Goal: Task Accomplishment & Management: Manage account settings

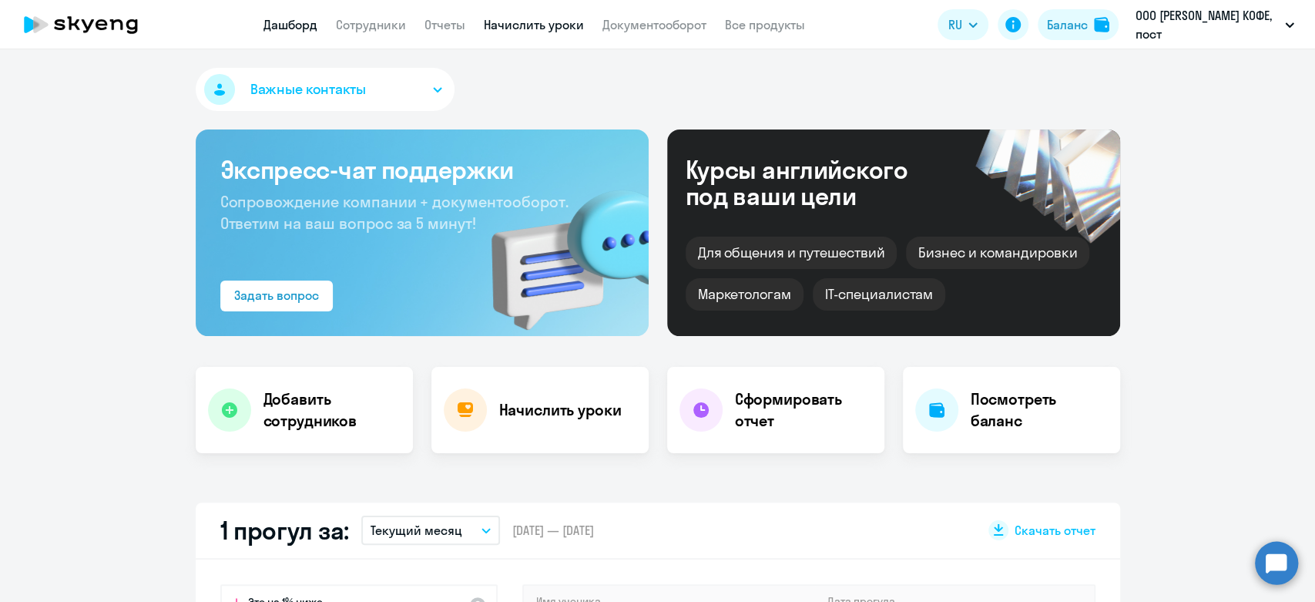
click at [529, 26] on link "Начислить уроки" at bounding box center [534, 24] width 100 height 15
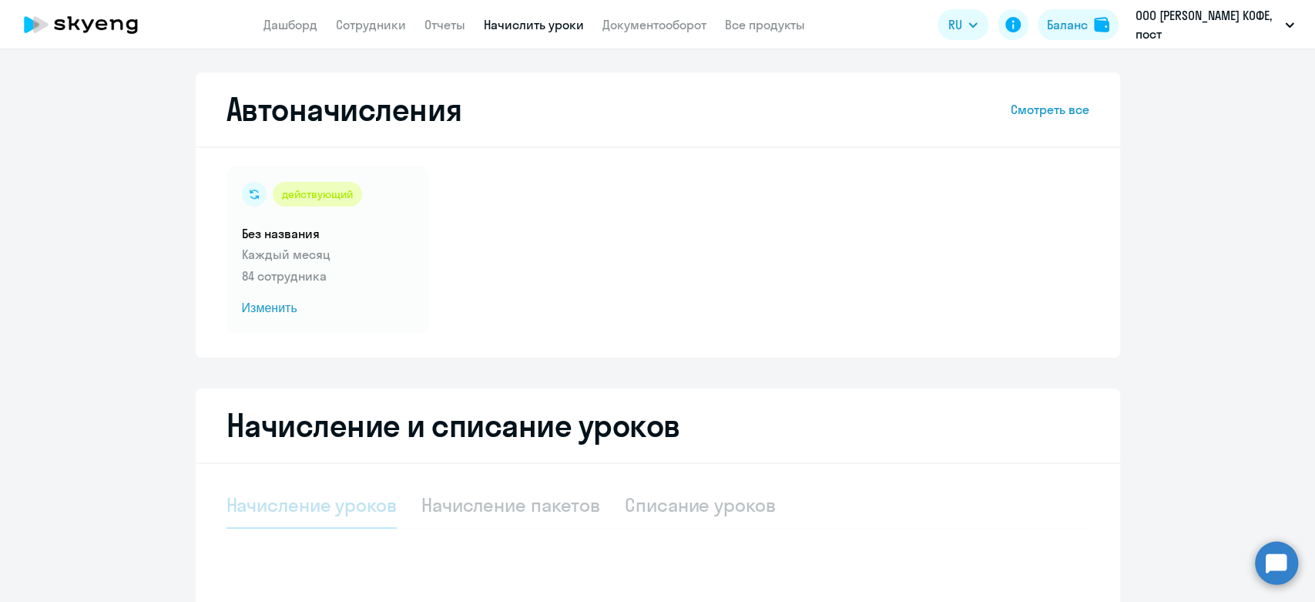
select select "10"
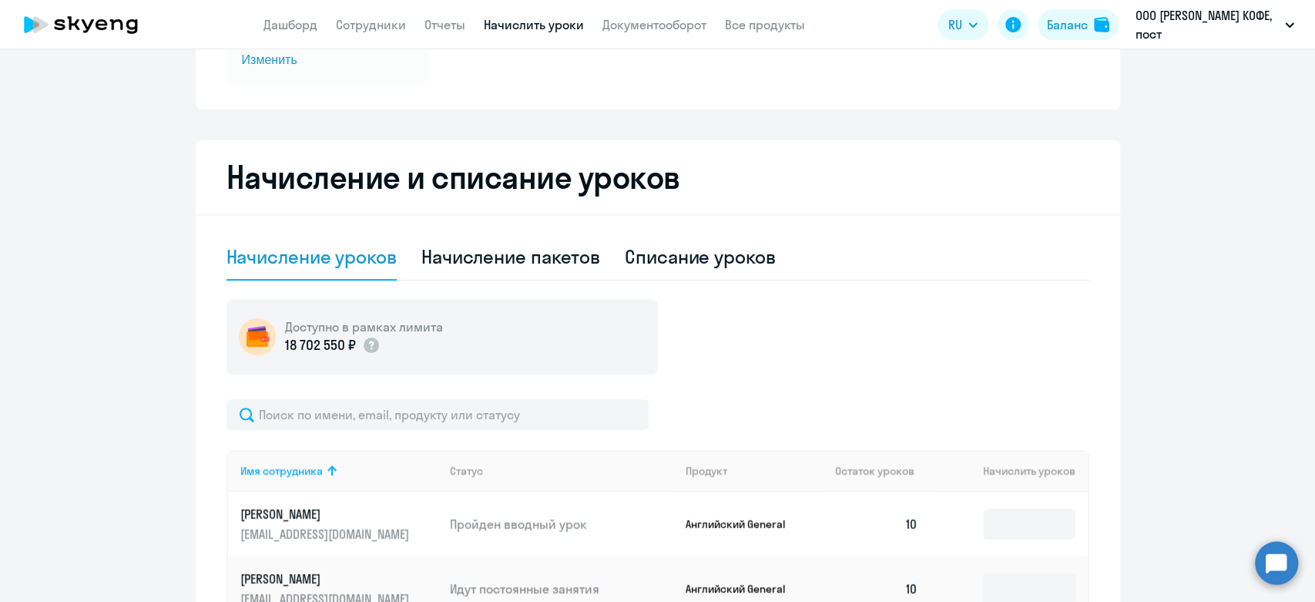
scroll to position [257, 0]
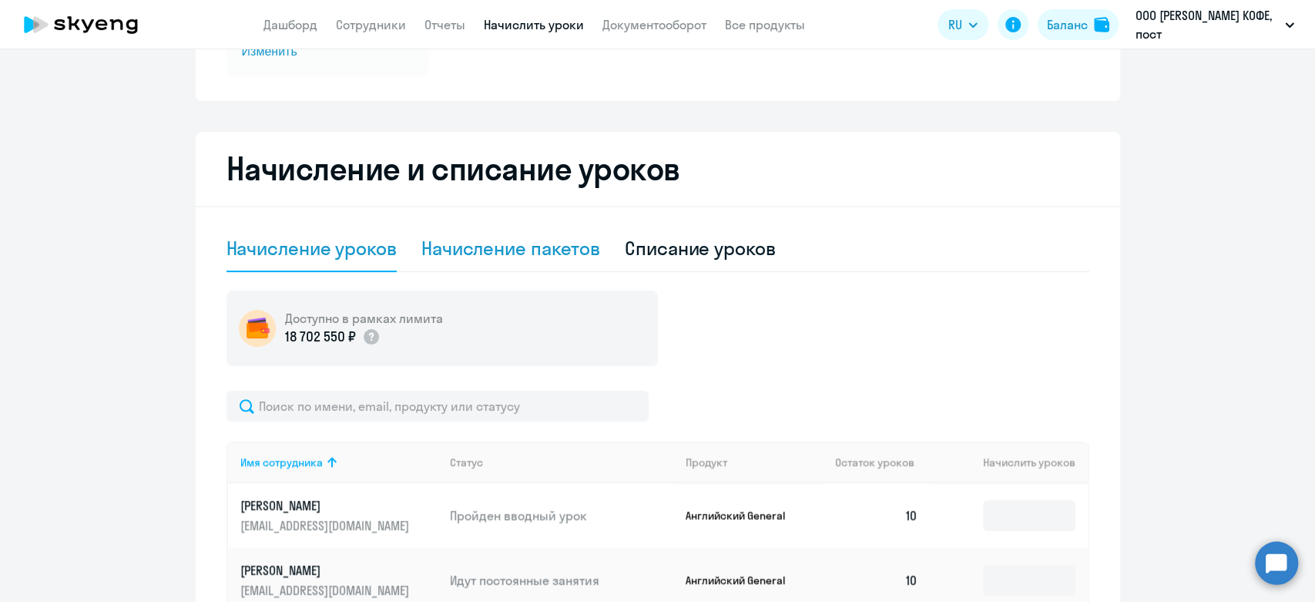
click at [490, 256] on div "Начисление пакетов" at bounding box center [510, 248] width 179 height 25
select select "10"
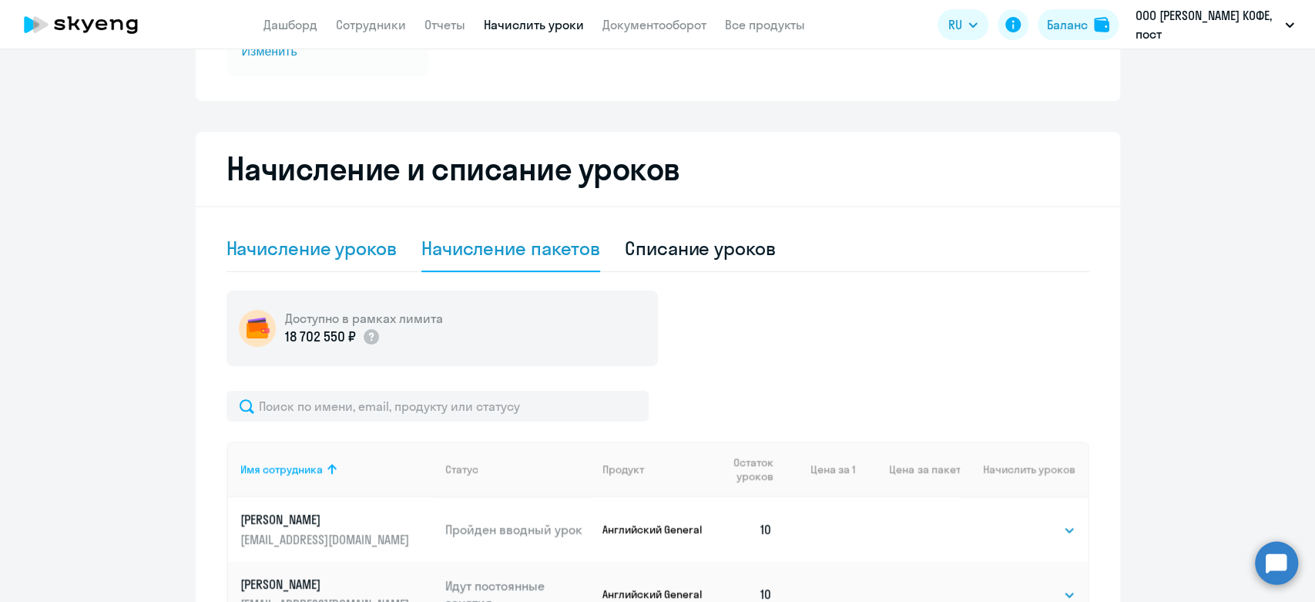
click at [329, 248] on div "Начисление уроков" at bounding box center [312, 248] width 170 height 25
select select "10"
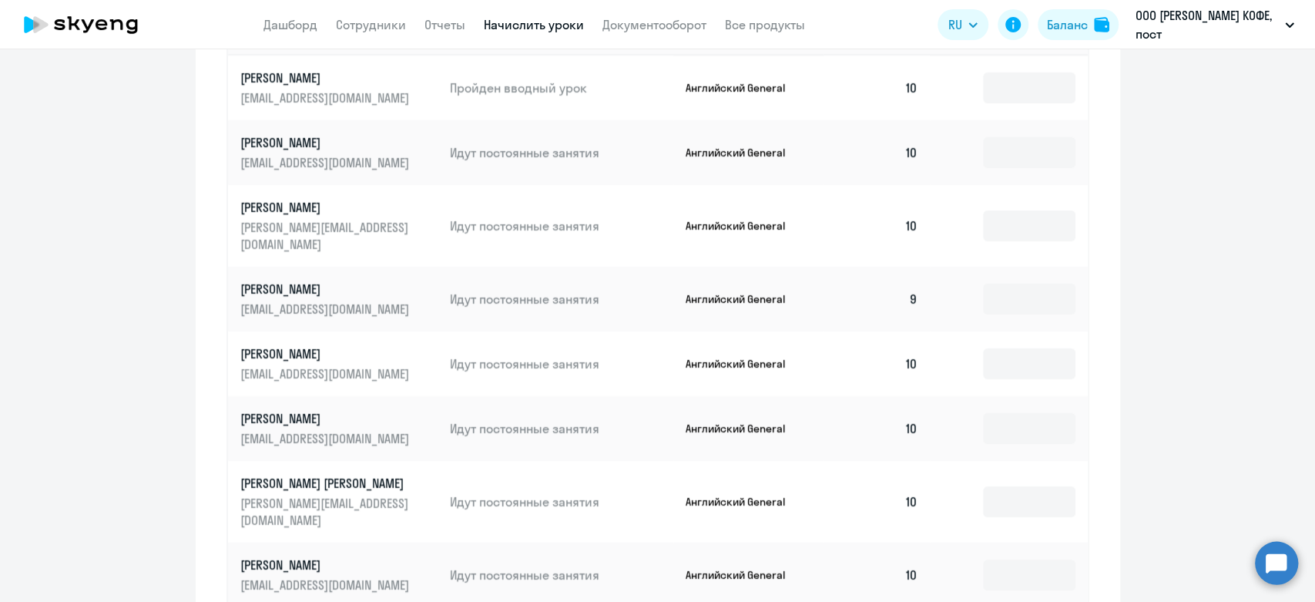
scroll to position [599, 0]
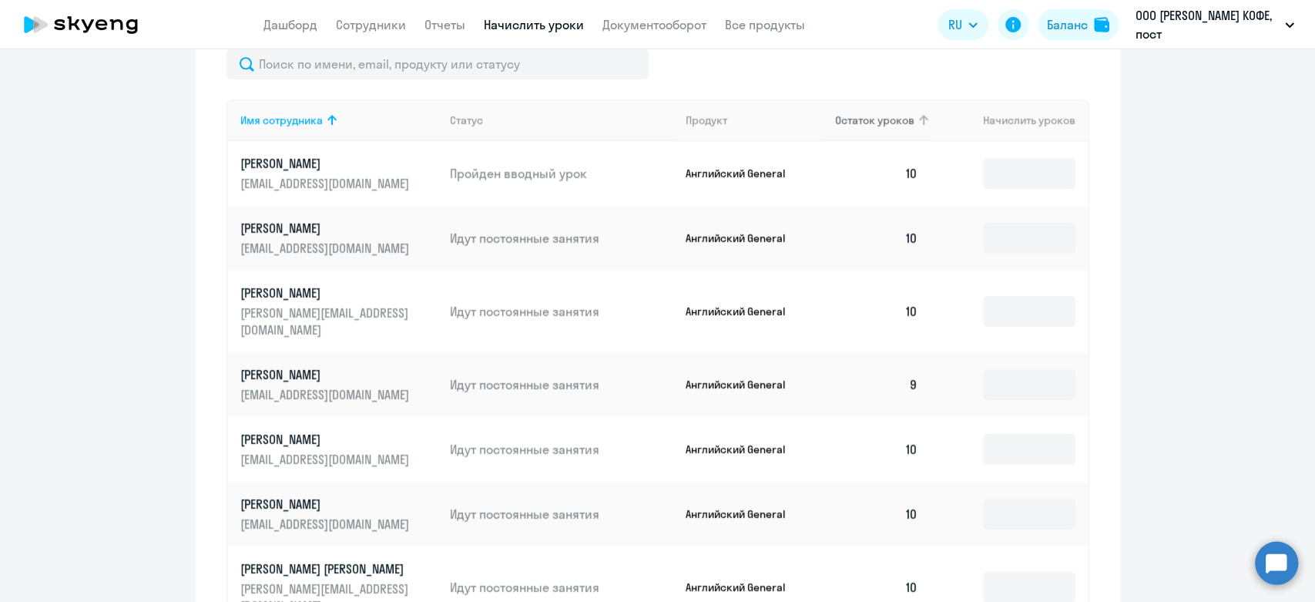
click at [863, 126] on span "Остаток уроков" at bounding box center [874, 120] width 79 height 14
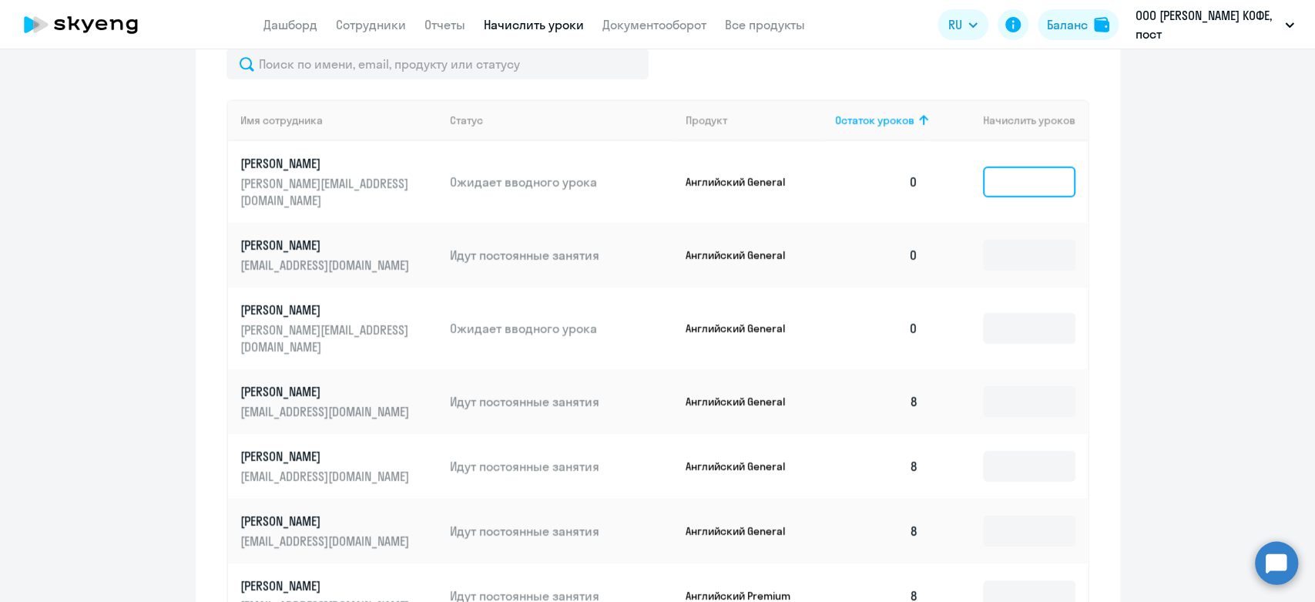
click at [1035, 172] on input at bounding box center [1029, 181] width 92 height 31
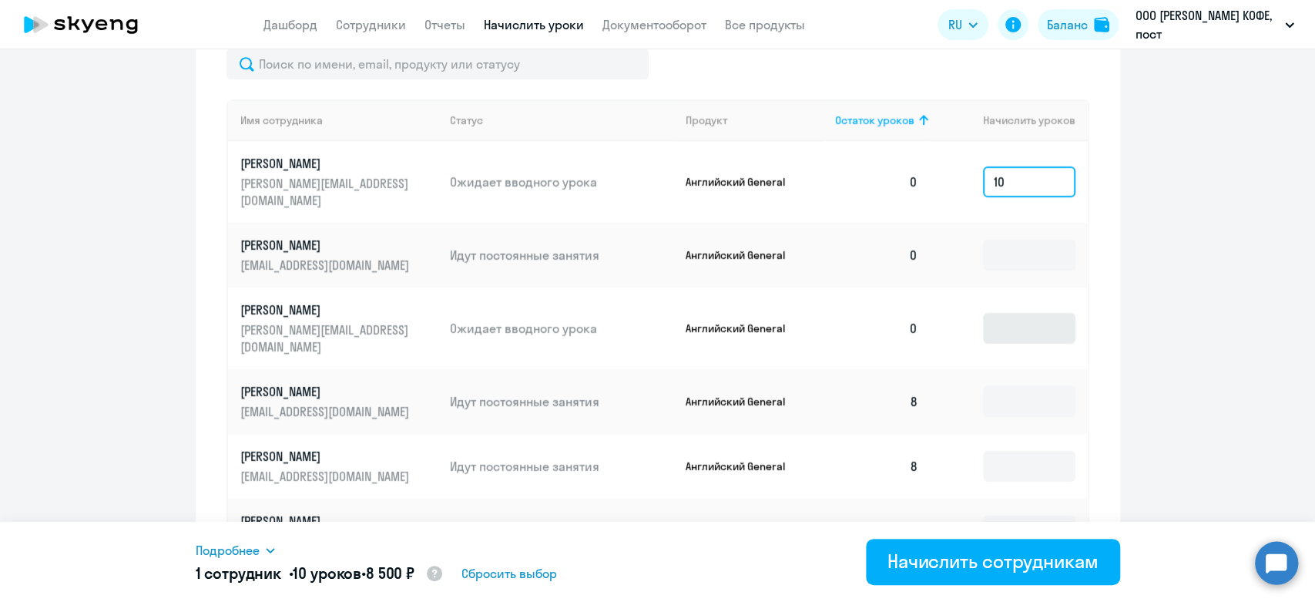
type input "10"
click at [1012, 313] on input at bounding box center [1029, 328] width 92 height 31
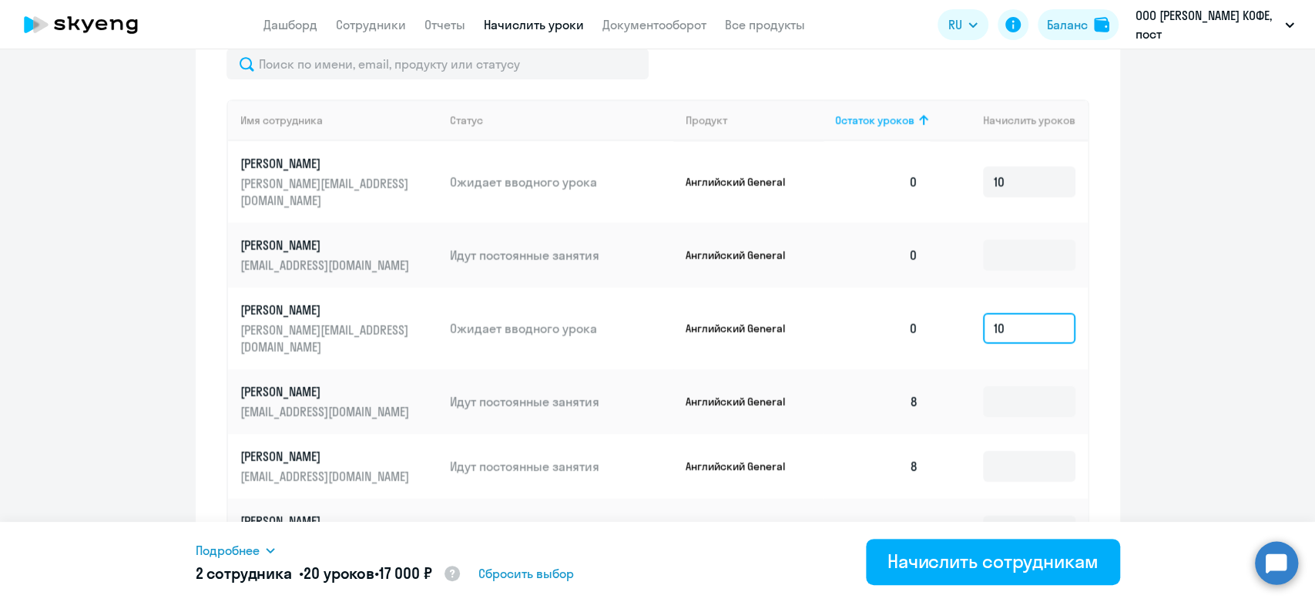
type input "10"
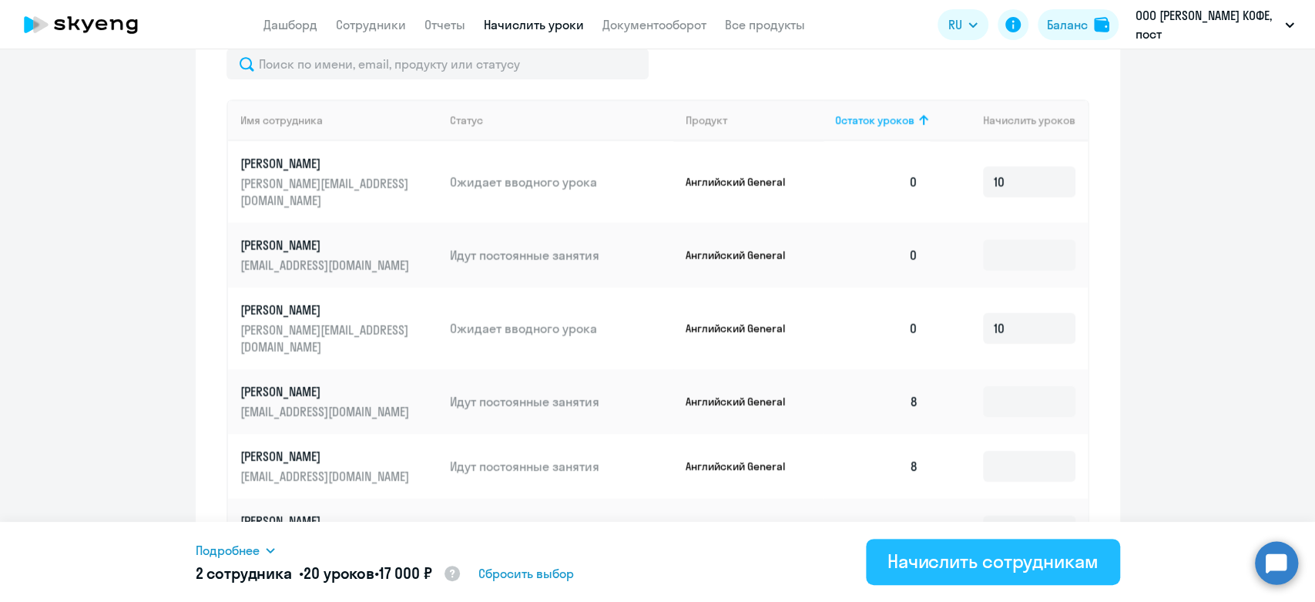
click at [979, 561] on div "Начислить сотрудникам" at bounding box center [993, 561] width 211 height 25
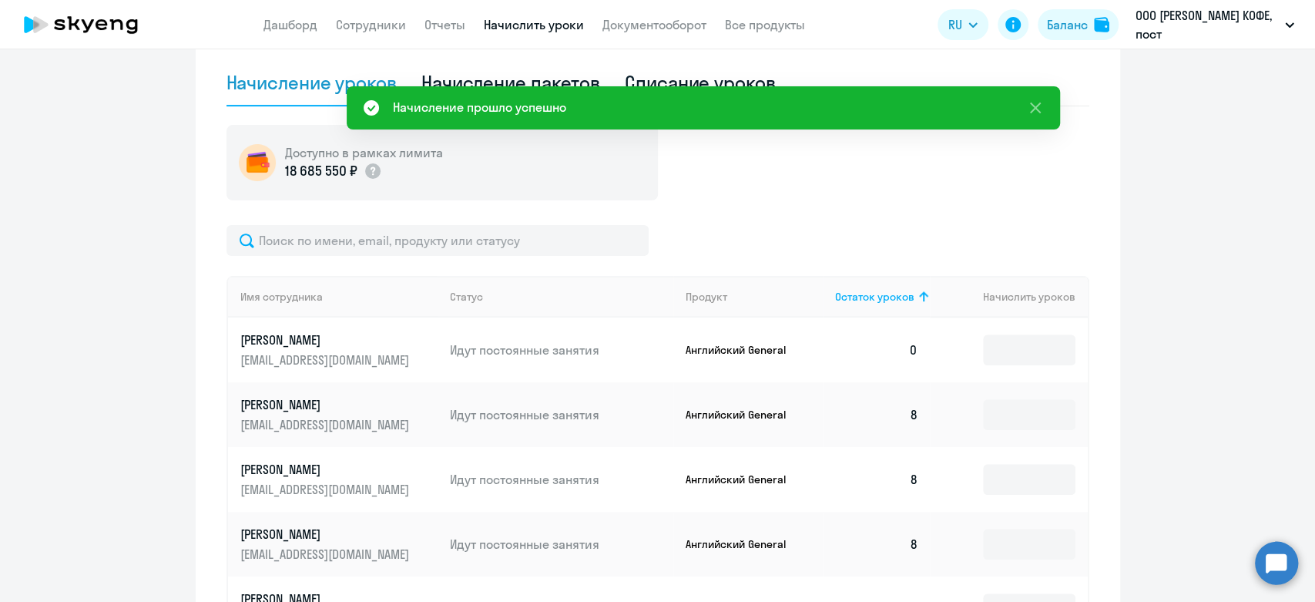
scroll to position [229, 0]
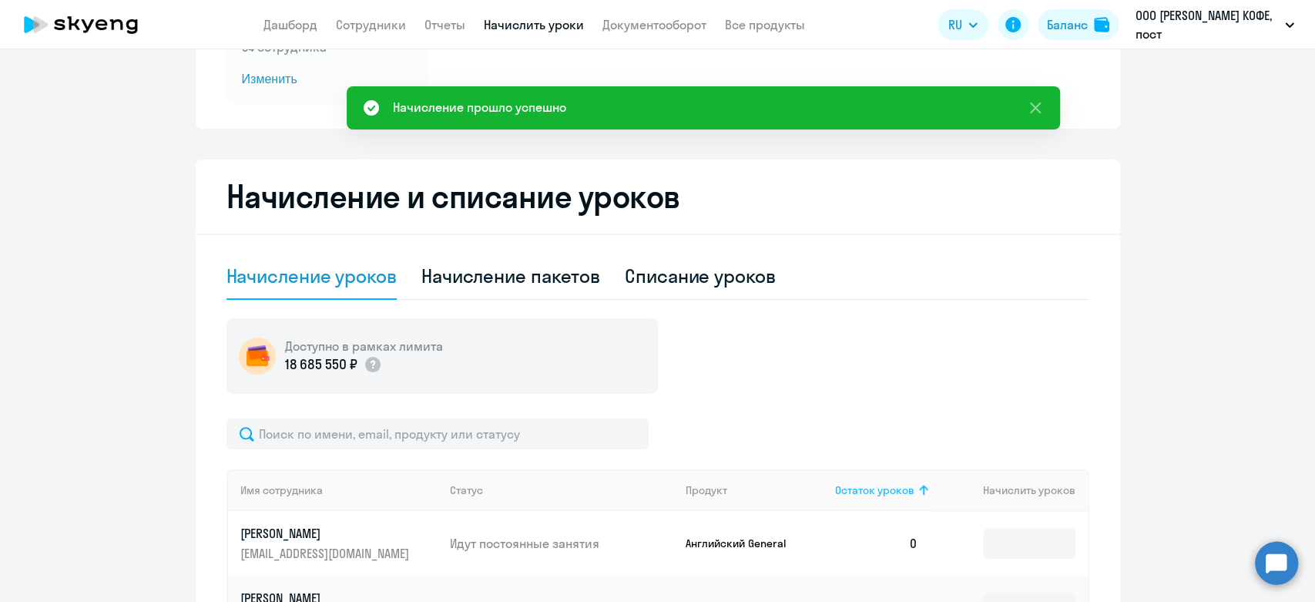
click at [878, 492] on span "Остаток уроков" at bounding box center [874, 490] width 79 height 14
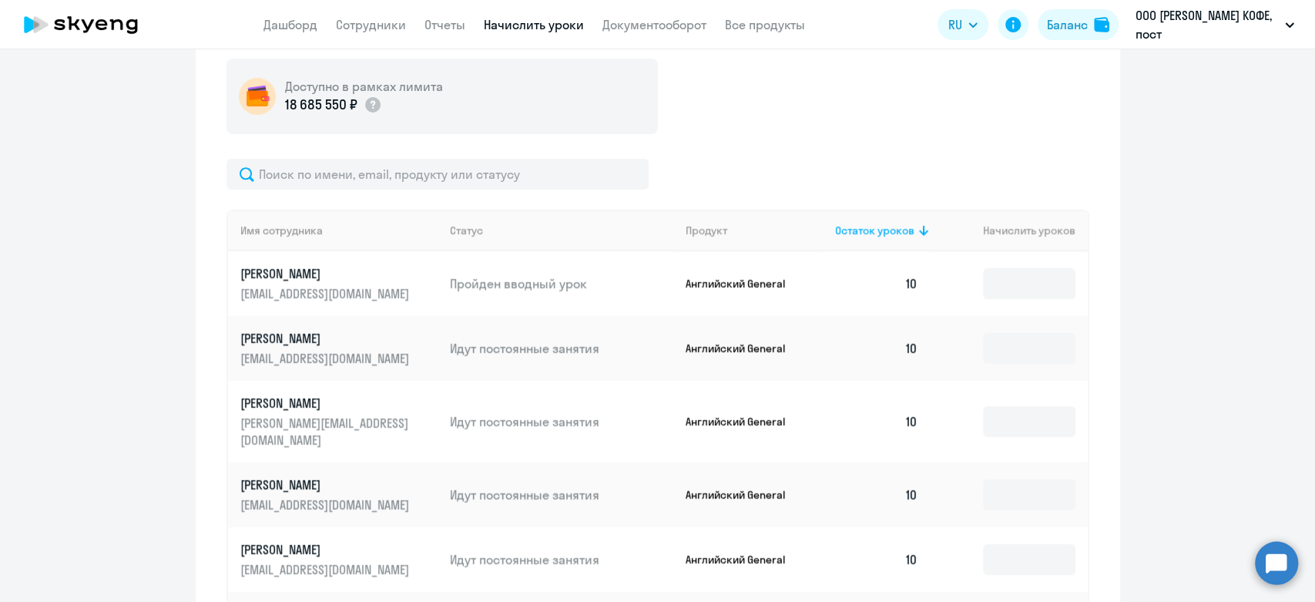
scroll to position [486, 0]
